Goal: Navigation & Orientation: Find specific page/section

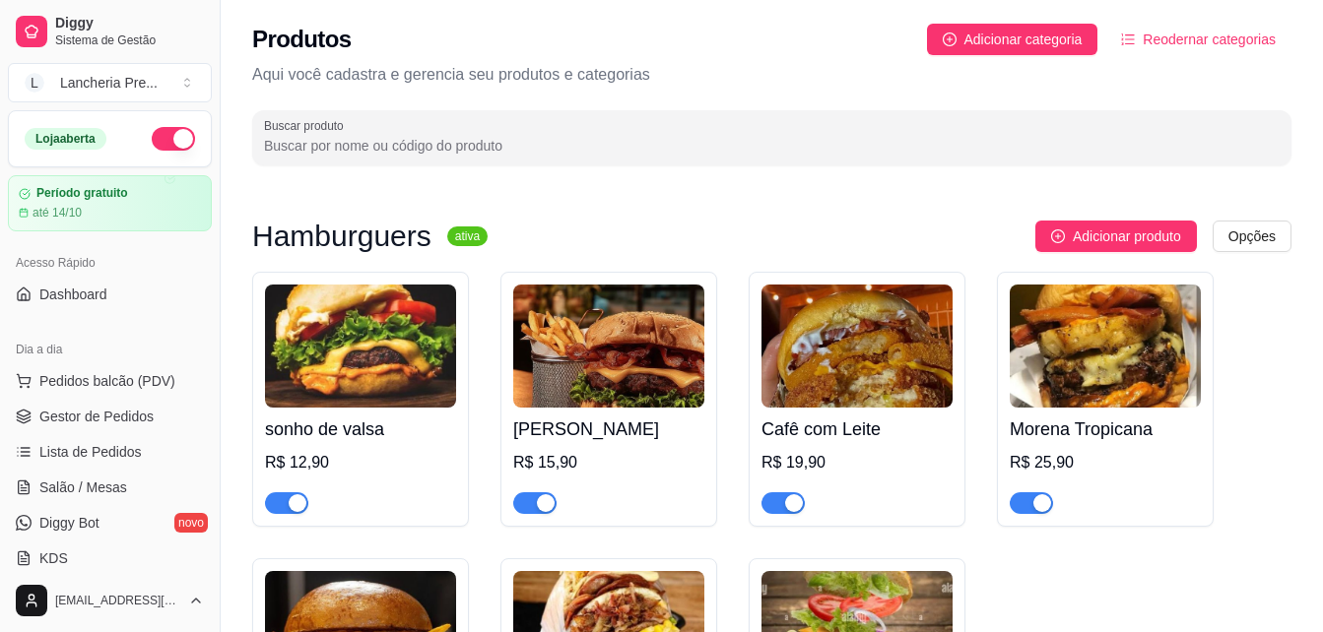
scroll to position [919, 0]
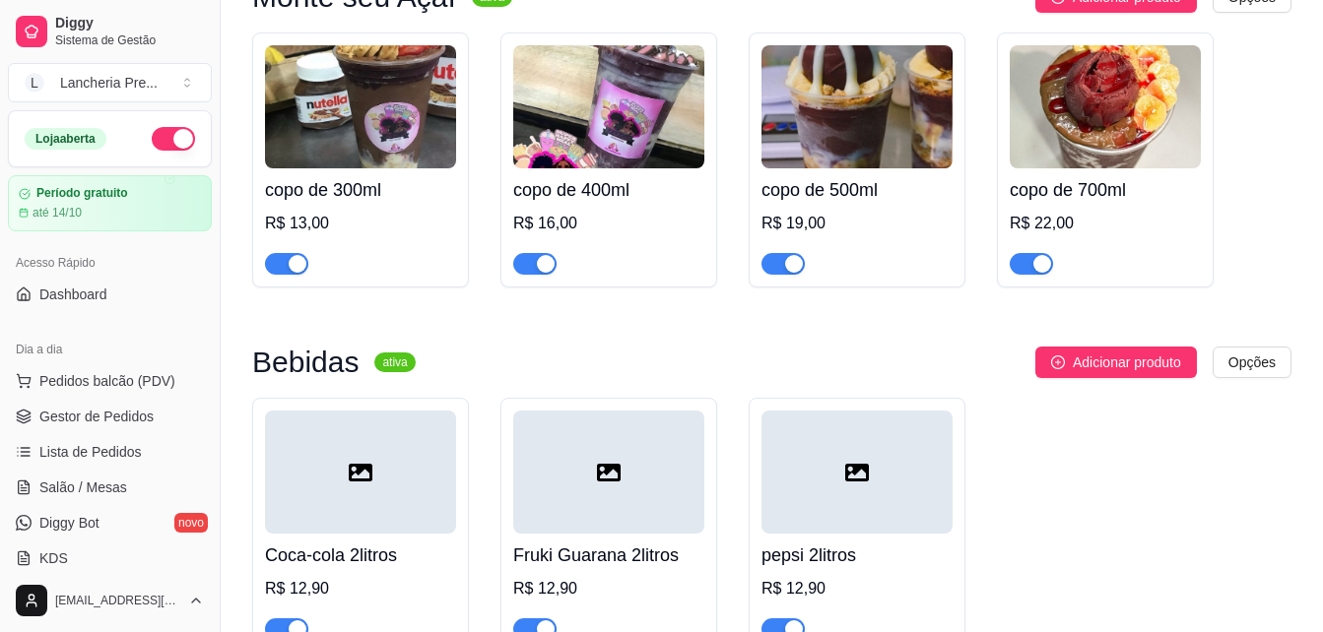
drag, startPoint x: 1107, startPoint y: 408, endPoint x: 756, endPoint y: 398, distance: 350.8
click at [756, 398] on div "Bebidas ativa Adicionar produto Opções Coca-cola 2litros R$ 12,90 Fruki Guarana…" at bounding box center [771, 500] width 1039 height 306
click at [62, 458] on span "Lista de Pedidos" at bounding box center [90, 452] width 102 height 20
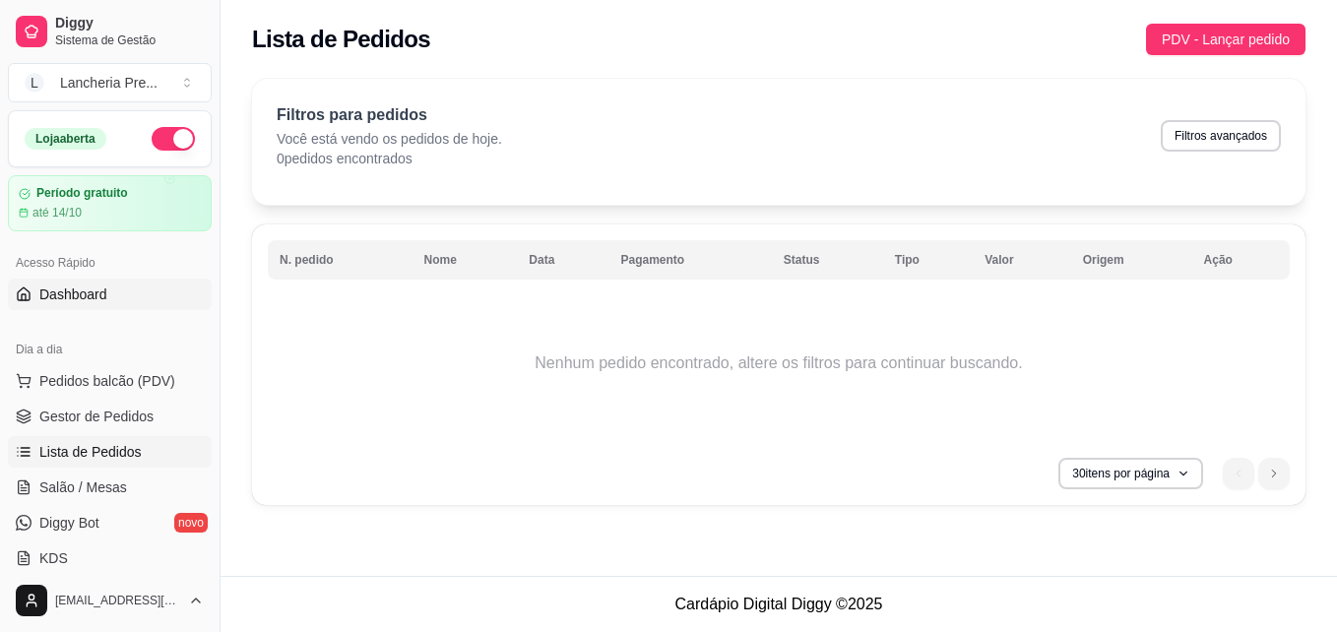
click at [99, 294] on span "Dashboard" at bounding box center [73, 295] width 68 height 20
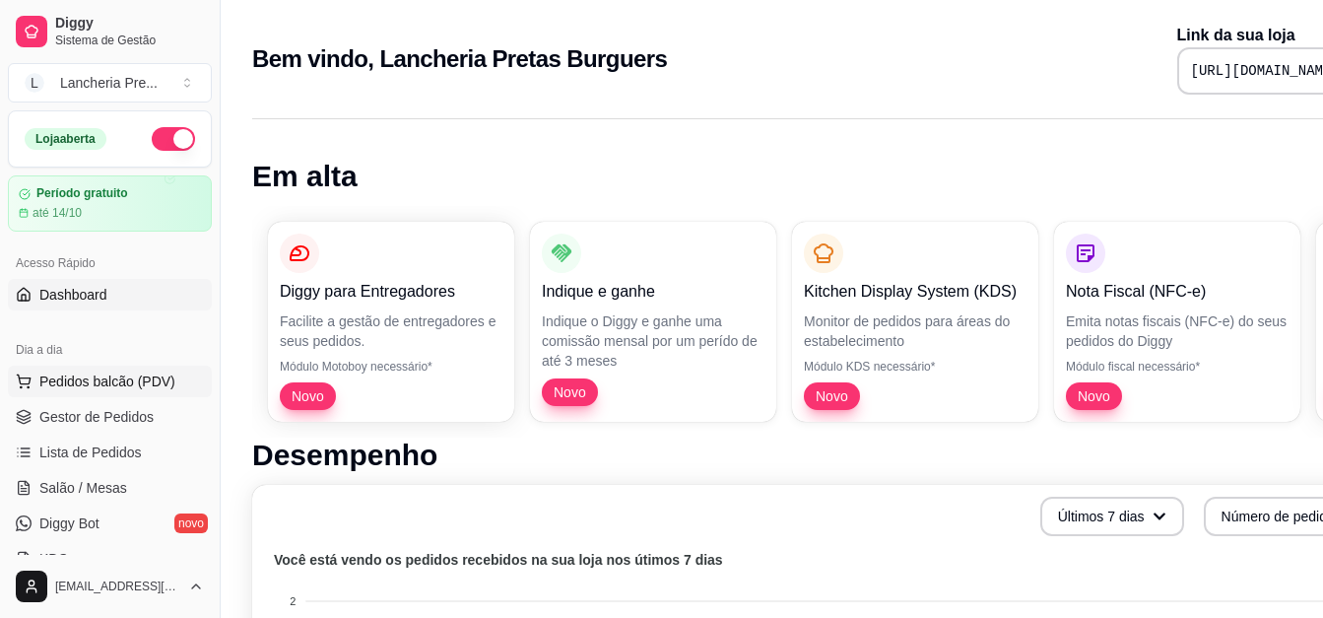
click at [89, 392] on button "Pedidos balcão (PDV)" at bounding box center [110, 381] width 204 height 32
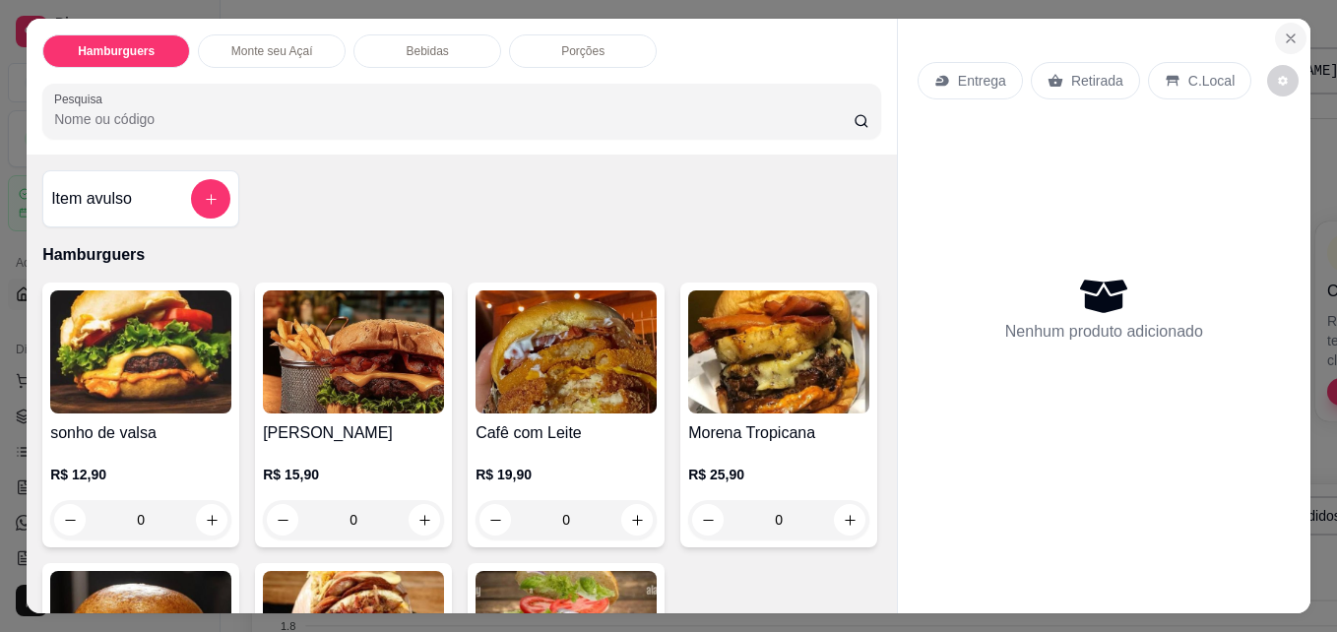
click at [1283, 34] on icon "Close" at bounding box center [1291, 39] width 16 height 16
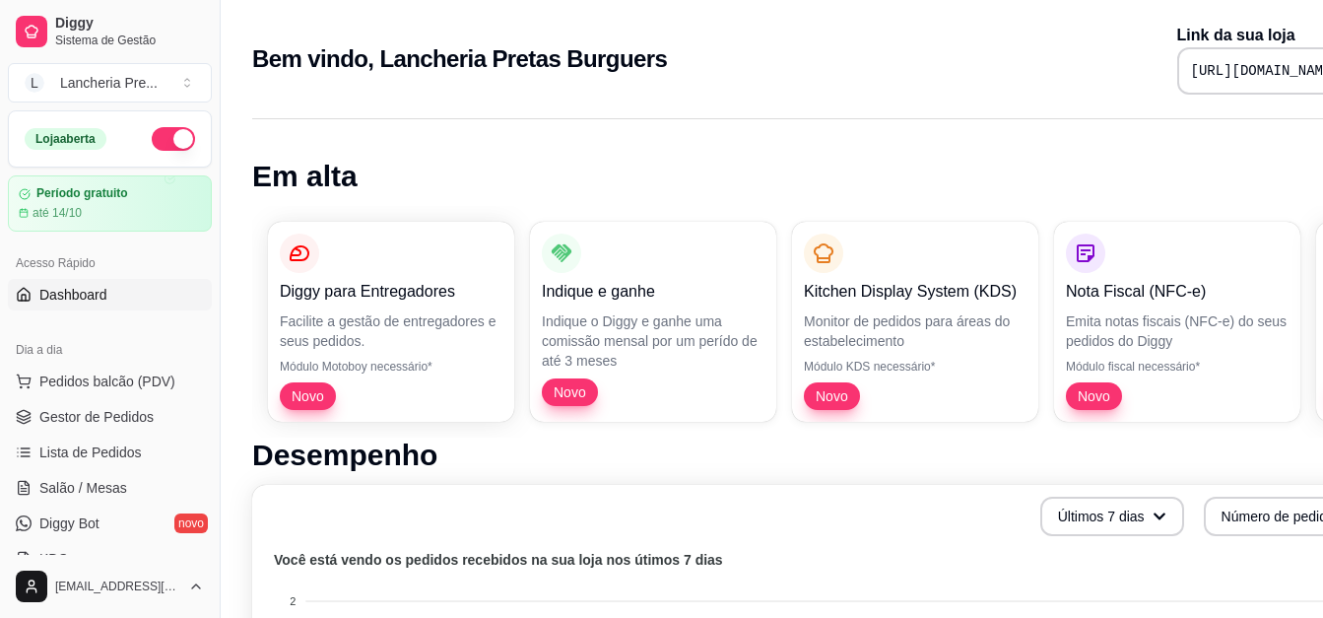
drag, startPoint x: 206, startPoint y: 557, endPoint x: 393, endPoint y: 79, distance: 513.9
click at [393, 79] on div "Bem vindo, Lancheria Pretas Burguers Link da sua loja [URL][DOMAIN_NAME]" at bounding box center [822, 59] width 1140 height 71
